Goal: Find specific page/section: Find specific page/section

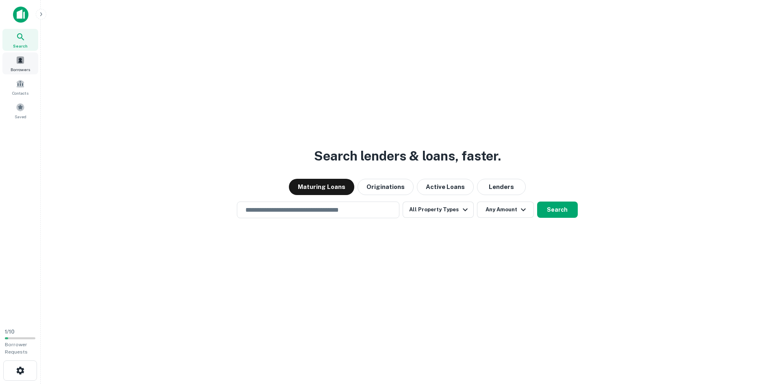
click at [20, 60] on span at bounding box center [20, 60] width 9 height 9
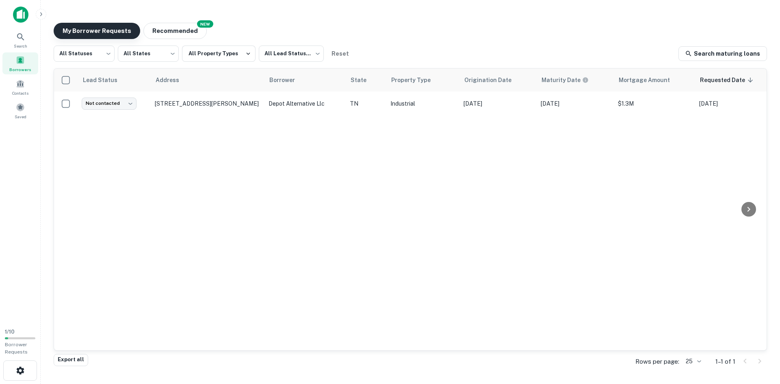
click at [111, 32] on button "My Borrower Requests" at bounding box center [97, 31] width 87 height 16
click at [182, 31] on button "Recommended" at bounding box center [174, 31] width 63 height 16
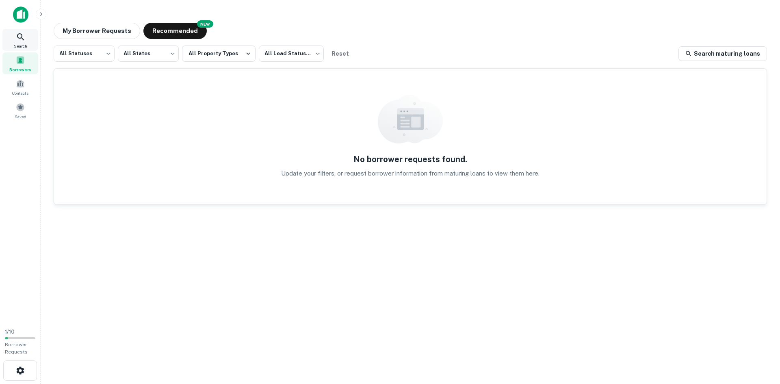
click at [23, 42] on div "Search" at bounding box center [20, 40] width 36 height 22
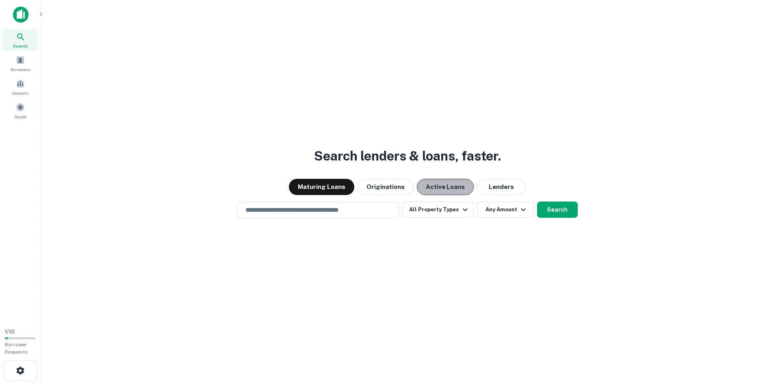
click at [444, 187] on button "Active Loans" at bounding box center [445, 187] width 57 height 16
click at [496, 187] on button "Lenders" at bounding box center [501, 187] width 49 height 16
click at [444, 186] on button "Active Loans" at bounding box center [445, 187] width 57 height 16
click at [498, 186] on button "Lenders" at bounding box center [501, 187] width 49 height 16
